Goal: Information Seeking & Learning: Learn about a topic

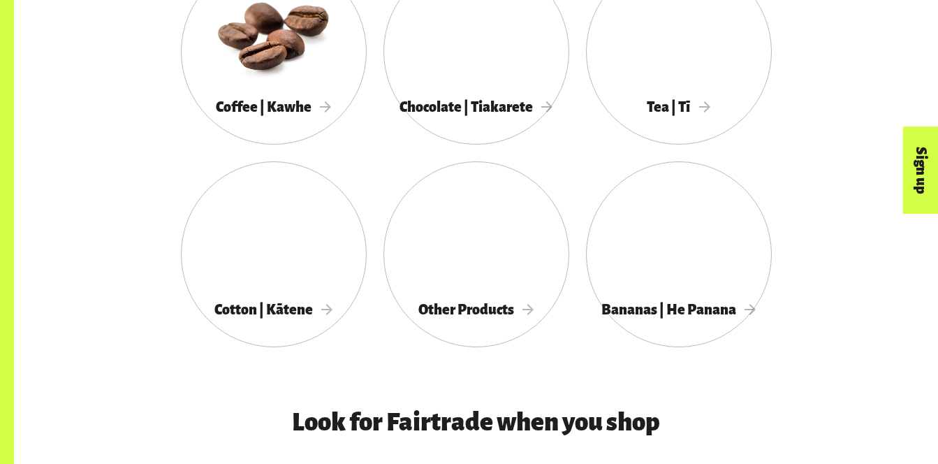
scroll to position [850, 0]
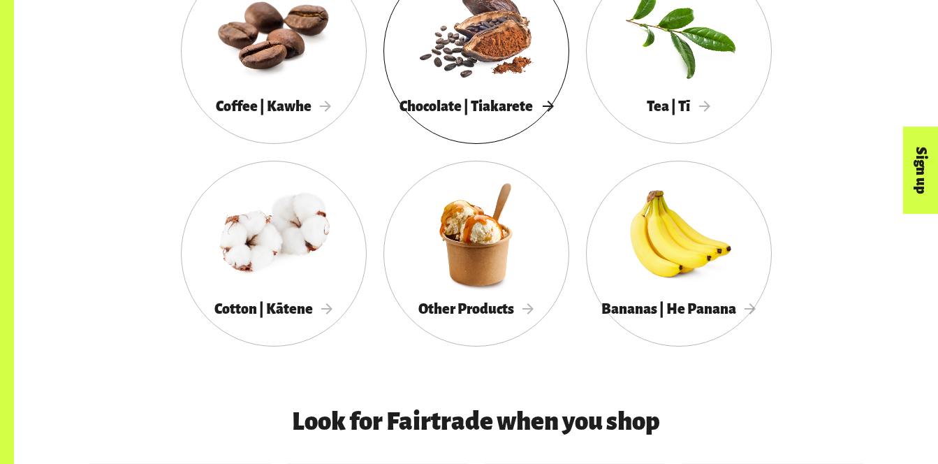
click at [500, 45] on div at bounding box center [477, 31] width 186 height 121
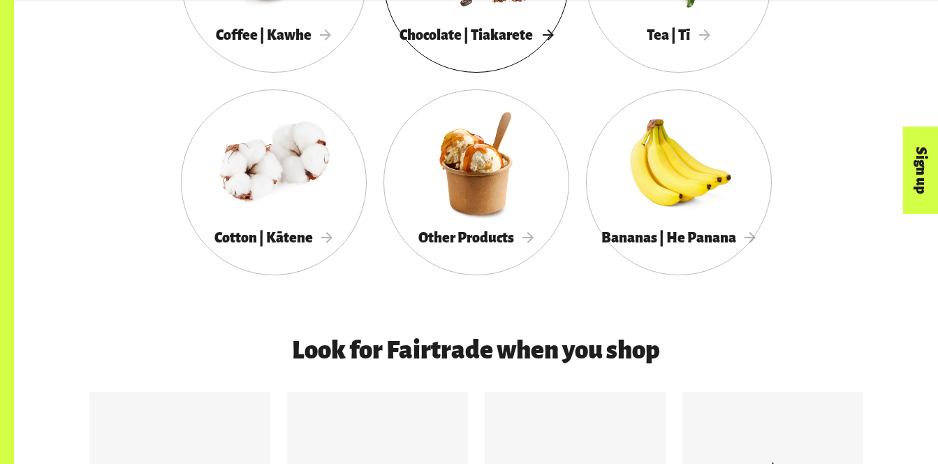
scroll to position [920, 0]
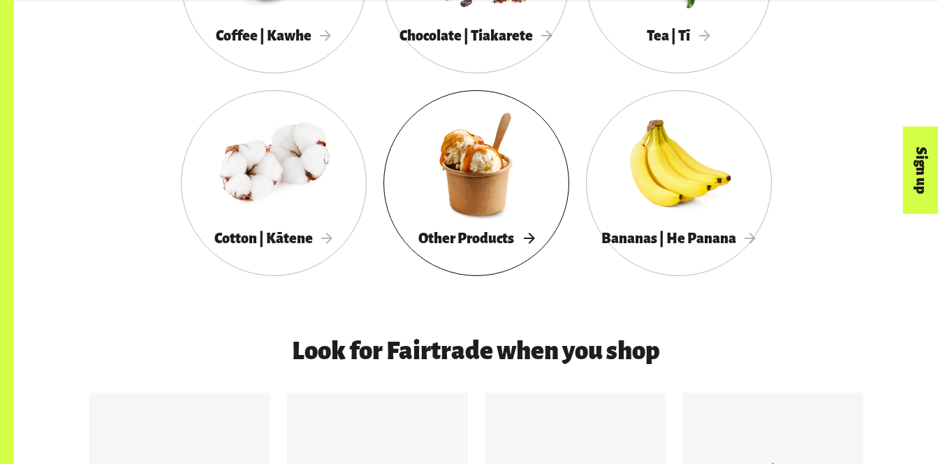
click at [538, 216] on div at bounding box center [477, 163] width 186 height 121
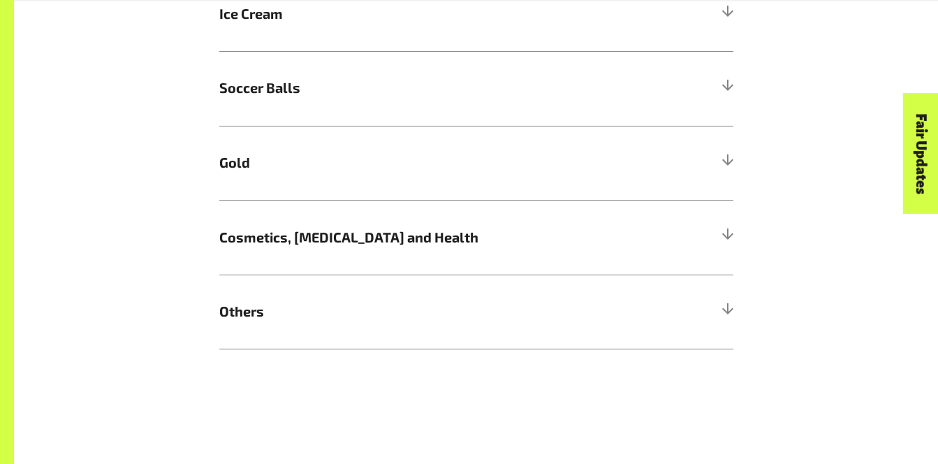
scroll to position [1298, 0]
click at [732, 239] on div at bounding box center [727, 236] width 13 height 13
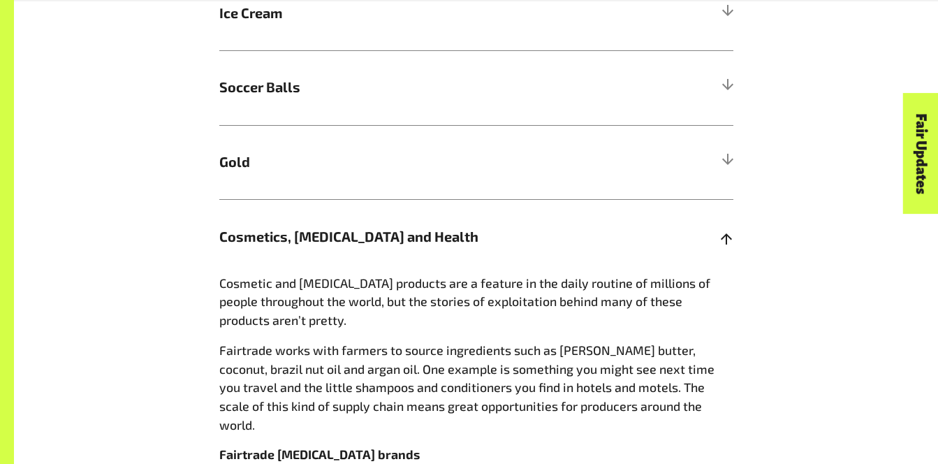
click at [732, 239] on div at bounding box center [727, 236] width 13 height 13
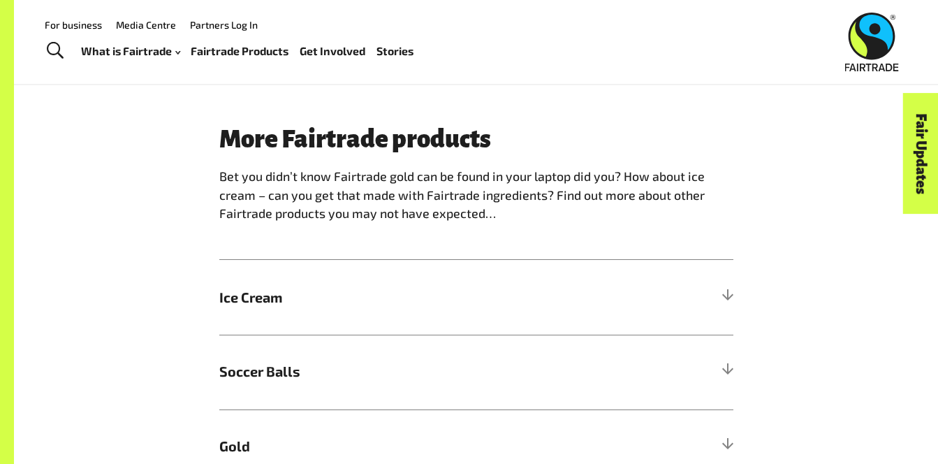
scroll to position [1012, 0]
